Goal: Transaction & Acquisition: Purchase product/service

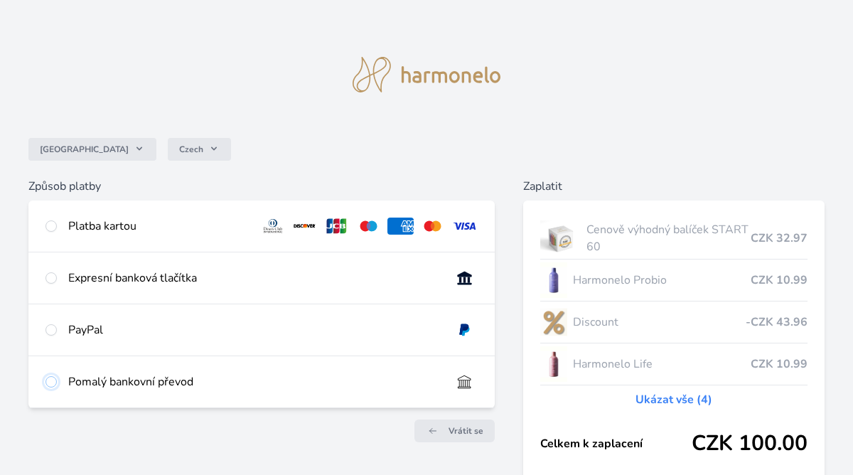
click at [53, 381] on input "radio" at bounding box center [51, 381] width 11 height 11
radio input "true"
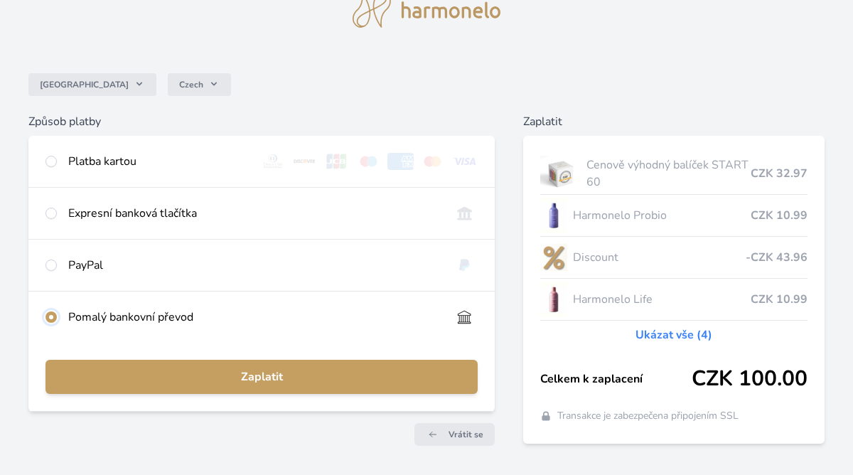
scroll to position [110, 0]
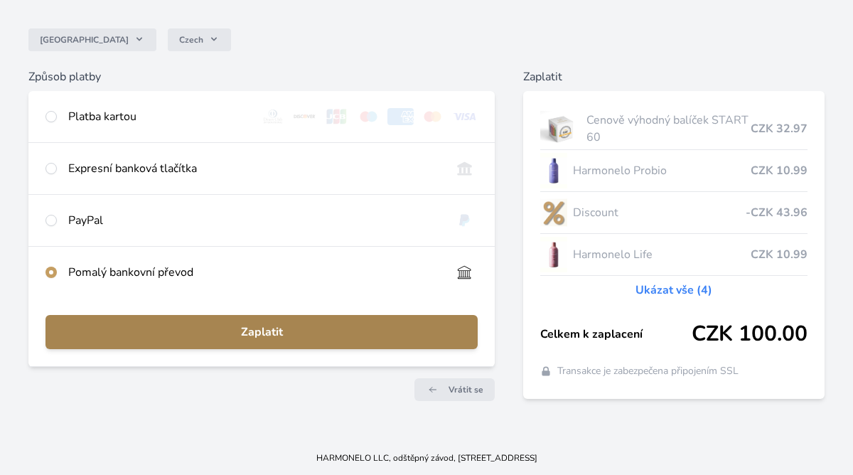
click at [278, 334] on span "Zaplatit" at bounding box center [262, 332] width 410 height 17
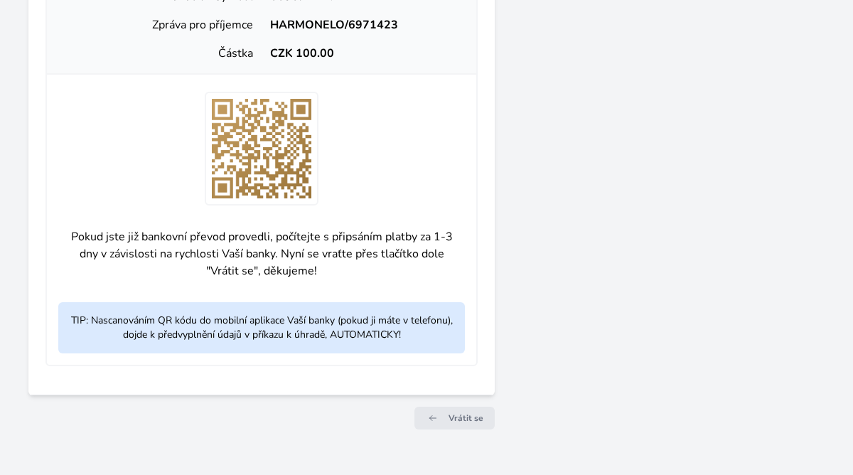
scroll to position [610, 0]
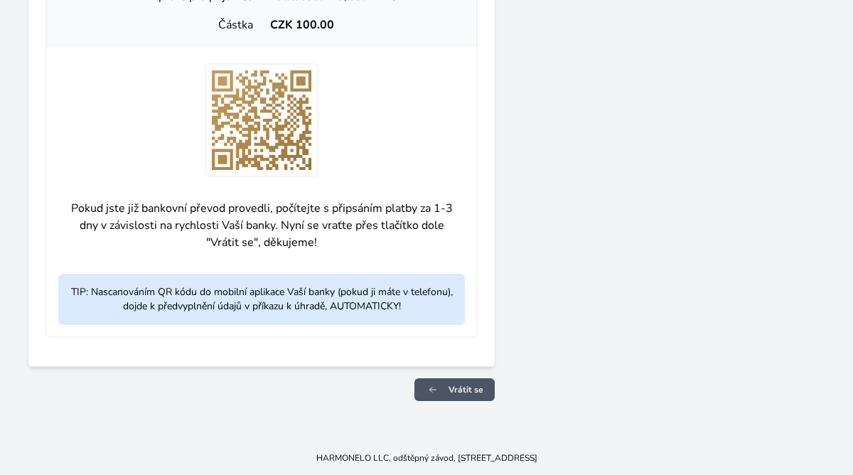
click at [462, 387] on span "Vrátit se" at bounding box center [466, 389] width 35 height 11
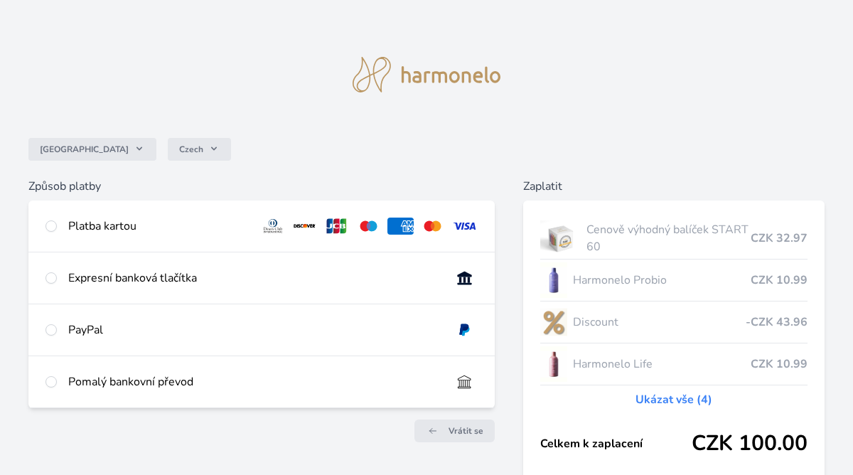
scroll to position [96, 0]
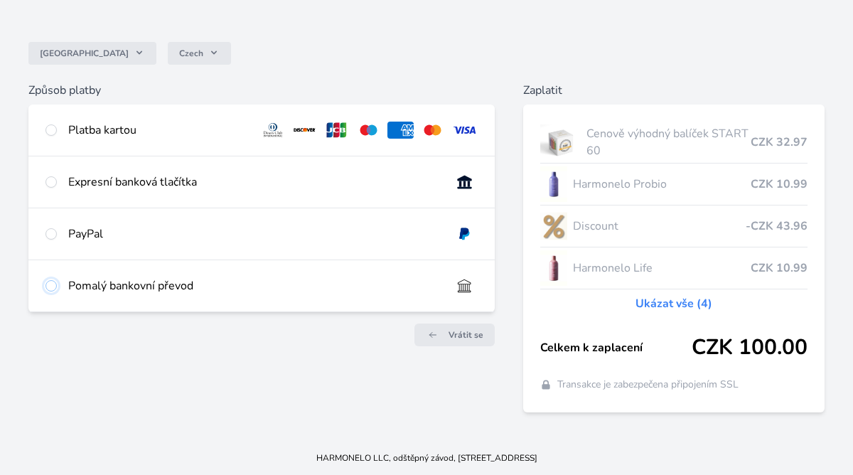
click at [54, 287] on input "radio" at bounding box center [51, 285] width 11 height 11
radio input "true"
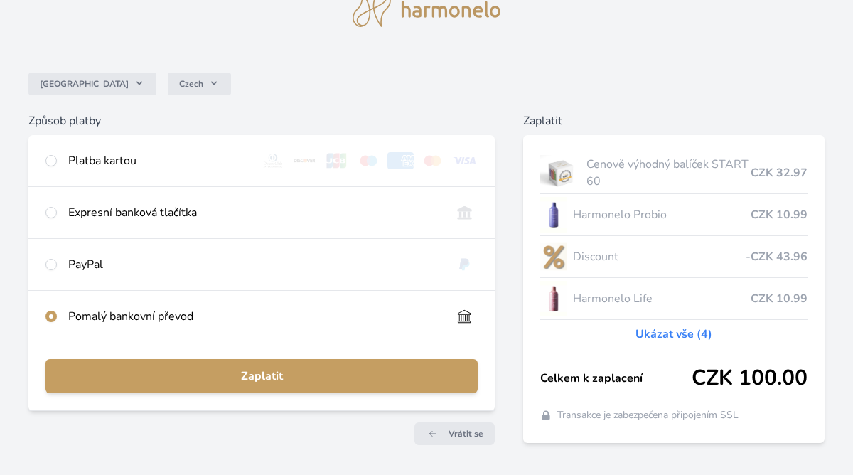
scroll to position [0, 0]
